Goal: Communication & Community: Share content

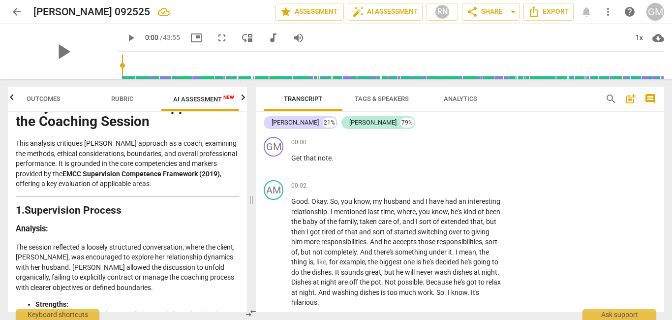
scroll to position [51, 0]
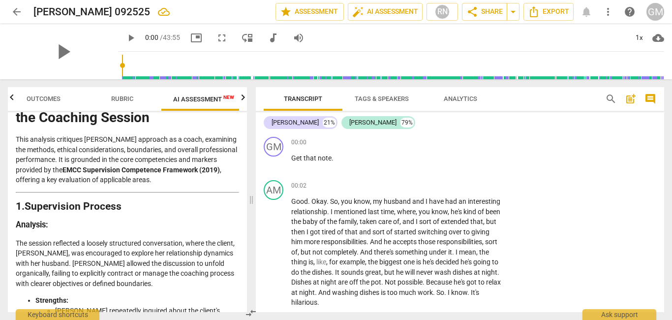
click at [47, 99] on span "Outcomes" at bounding box center [44, 98] width 34 height 7
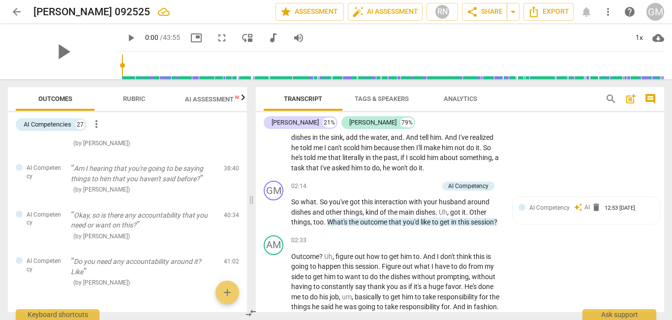
scroll to position [490, 0]
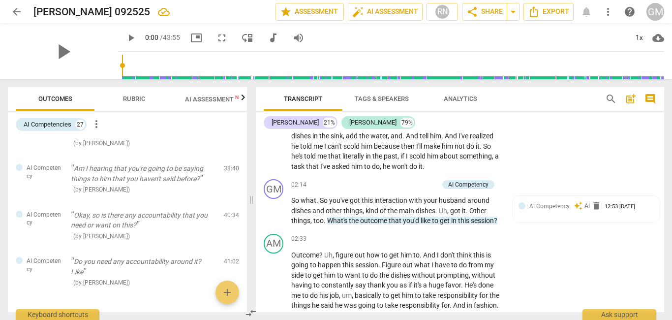
click at [131, 99] on span "Rubric" at bounding box center [134, 98] width 22 height 7
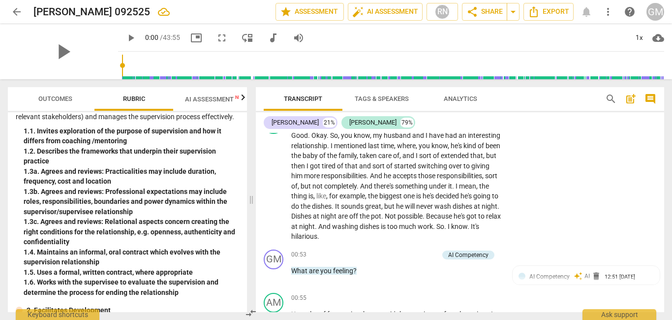
scroll to position [0, 0]
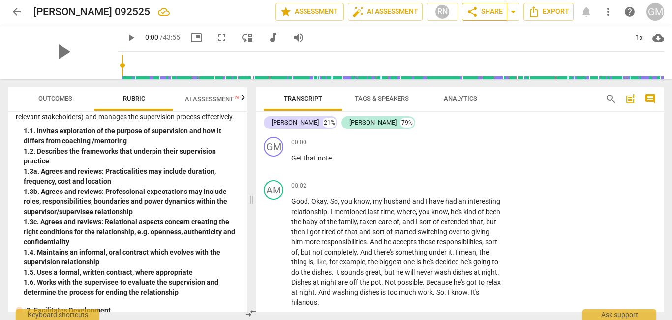
click at [480, 11] on span "share Share" at bounding box center [485, 12] width 36 height 12
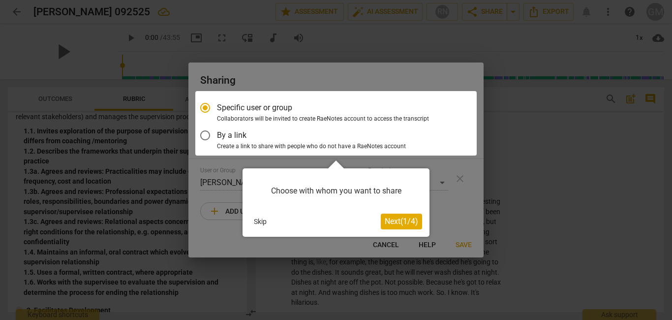
click at [396, 223] on span "Next ( 1 / 4 )" at bounding box center [401, 221] width 33 height 9
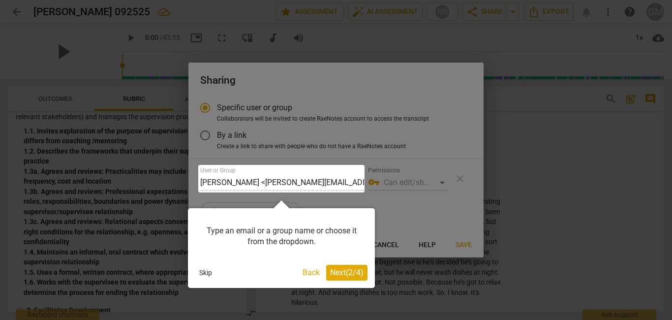
click at [341, 270] on span "Next ( 2 / 4 )" at bounding box center [346, 272] width 33 height 9
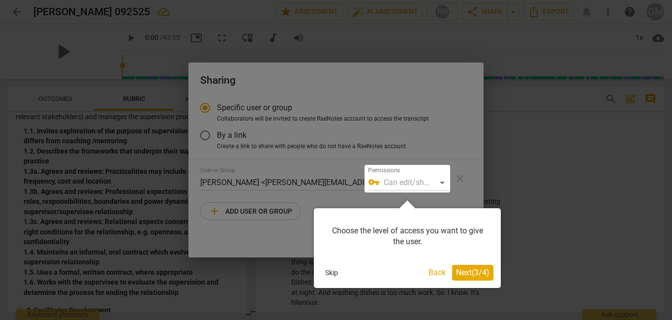
click at [285, 186] on div at bounding box center [336, 160] width 672 height 320
click at [288, 175] on div at bounding box center [336, 160] width 672 height 320
click at [430, 276] on button "Back" at bounding box center [437, 273] width 25 height 16
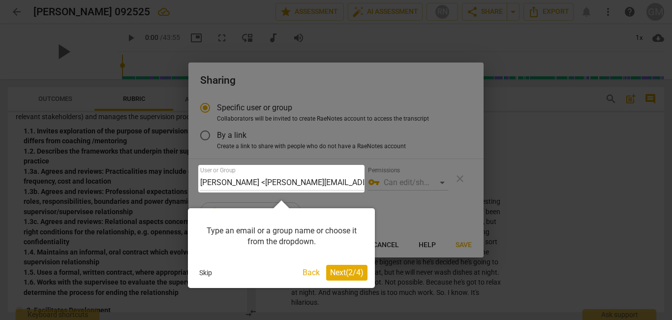
click at [286, 180] on div at bounding box center [281, 179] width 166 height 28
click at [251, 179] on div at bounding box center [281, 179] width 166 height 28
click at [252, 185] on div at bounding box center [281, 179] width 166 height 28
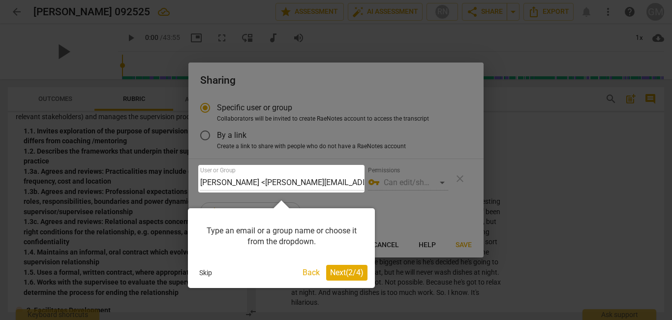
click at [252, 185] on div at bounding box center [281, 179] width 166 height 28
click at [437, 200] on div at bounding box center [336, 160] width 672 height 320
click at [356, 276] on span "Next ( 2 / 4 )" at bounding box center [346, 272] width 33 height 9
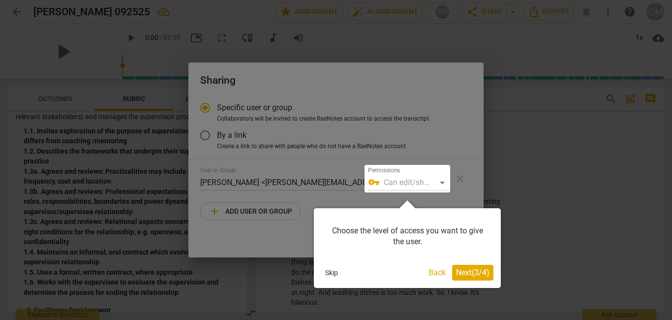
click at [411, 183] on div at bounding box center [408, 179] width 86 height 28
click at [473, 272] on span "Next ( 3 / 4 )" at bounding box center [472, 272] width 33 height 9
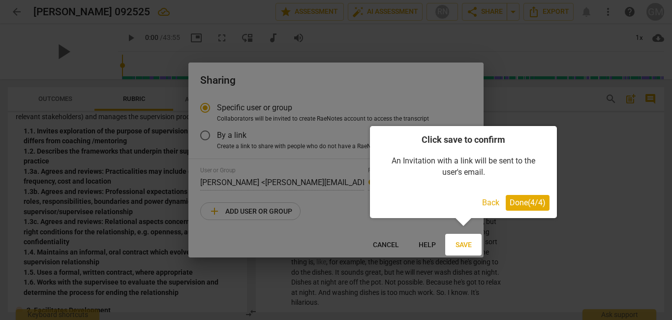
click at [522, 200] on span "Done ( 4 / 4 )" at bounding box center [528, 202] width 36 height 9
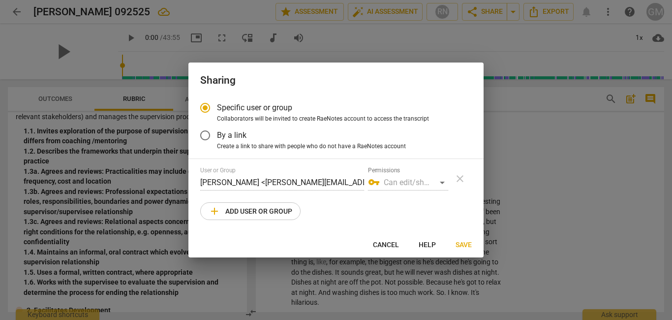
click at [258, 210] on span "add Add user or group" at bounding box center [251, 211] width 84 height 12
radio input "false"
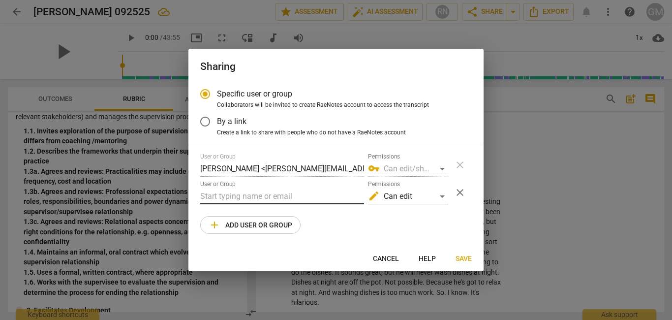
click at [261, 193] on input "text" at bounding box center [282, 197] width 164 height 16
type input "[PERSON_NAME]"
